Goal: Transaction & Acquisition: Purchase product/service

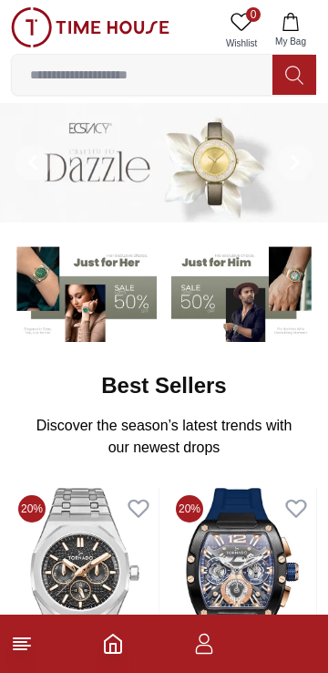
click at [106, 71] on input at bounding box center [142, 75] width 261 height 36
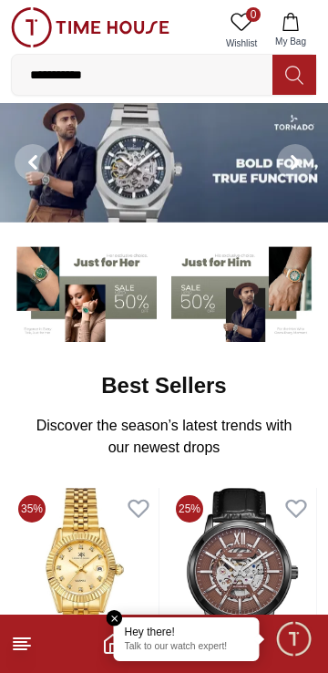
type input "**********"
click at [107, 606] on img at bounding box center [85, 579] width 148 height 182
click at [111, 633] on icon "Home" at bounding box center [113, 644] width 22 height 22
click at [108, 611] on em "Close tooltip" at bounding box center [115, 618] width 16 height 16
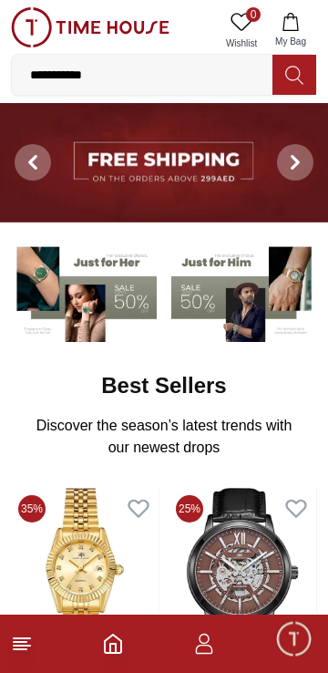
click at [114, 635] on icon "Home" at bounding box center [113, 644] width 16 height 18
click at [202, 638] on icon "button" at bounding box center [204, 644] width 22 height 22
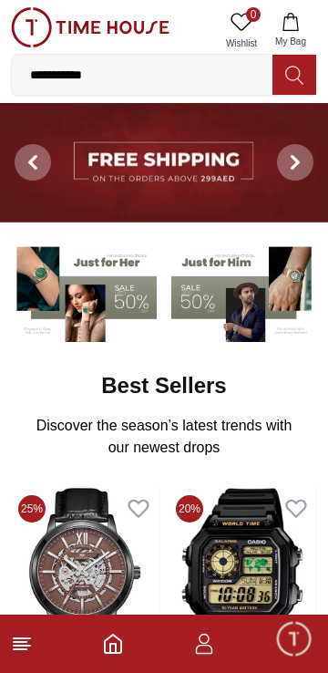
click at [211, 640] on icon "button" at bounding box center [204, 644] width 22 height 22
click at [26, 638] on line at bounding box center [22, 638] width 16 height 0
